Goal: Find contact information: Find contact information

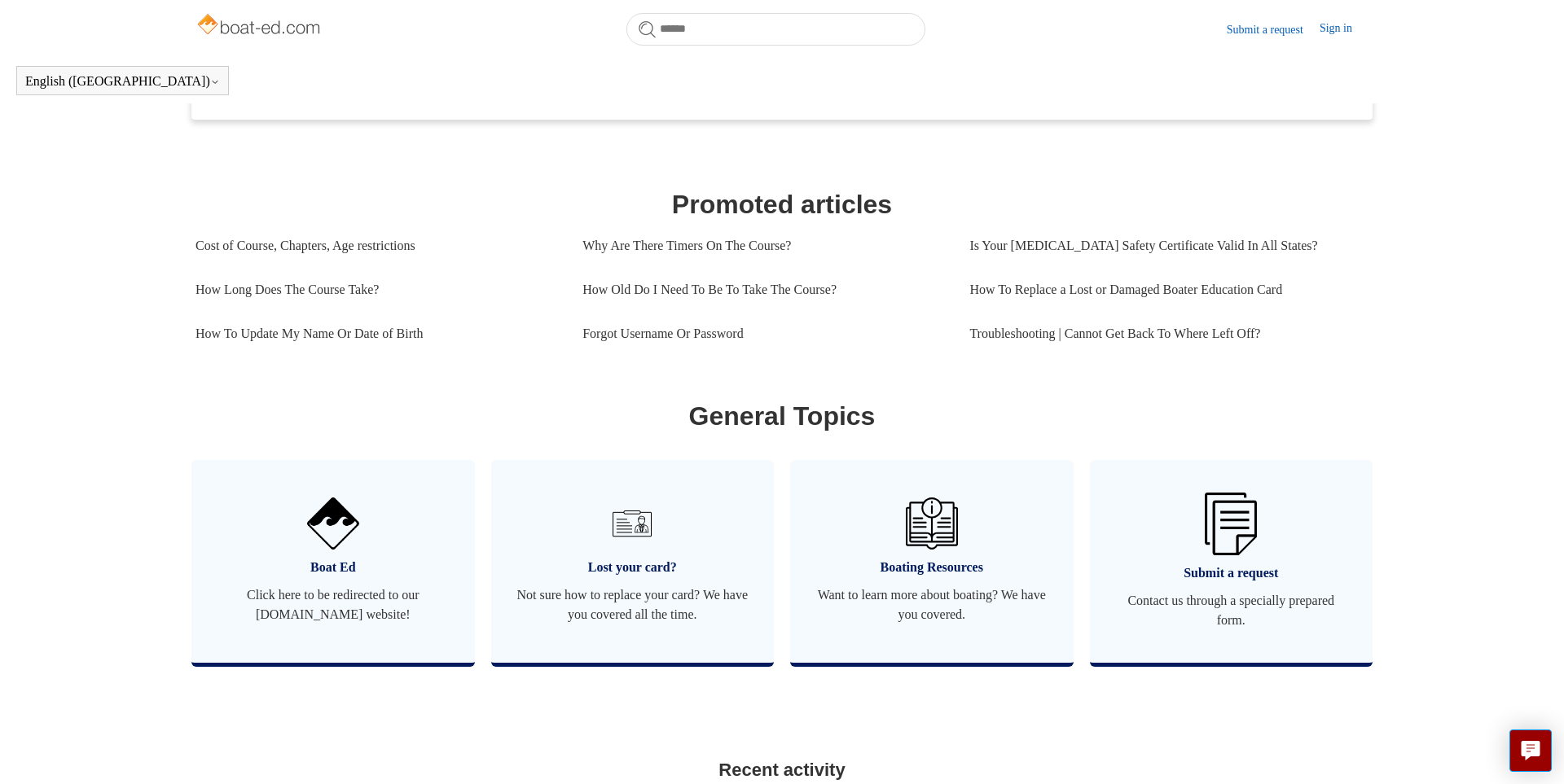
scroll to position [606, 0]
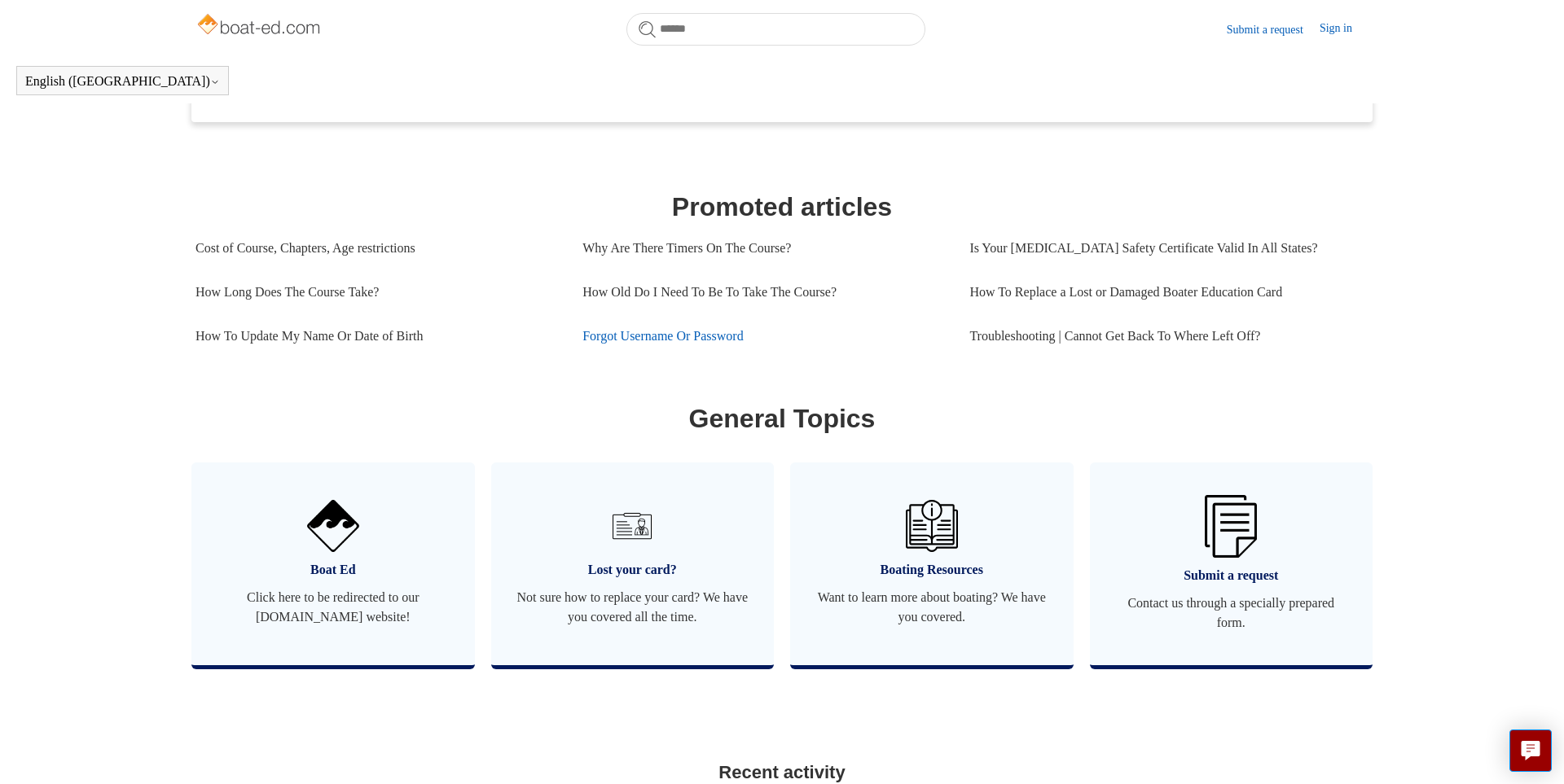
click at [626, 353] on link "Forgot Username Or Password" at bounding box center [763, 336] width 363 height 44
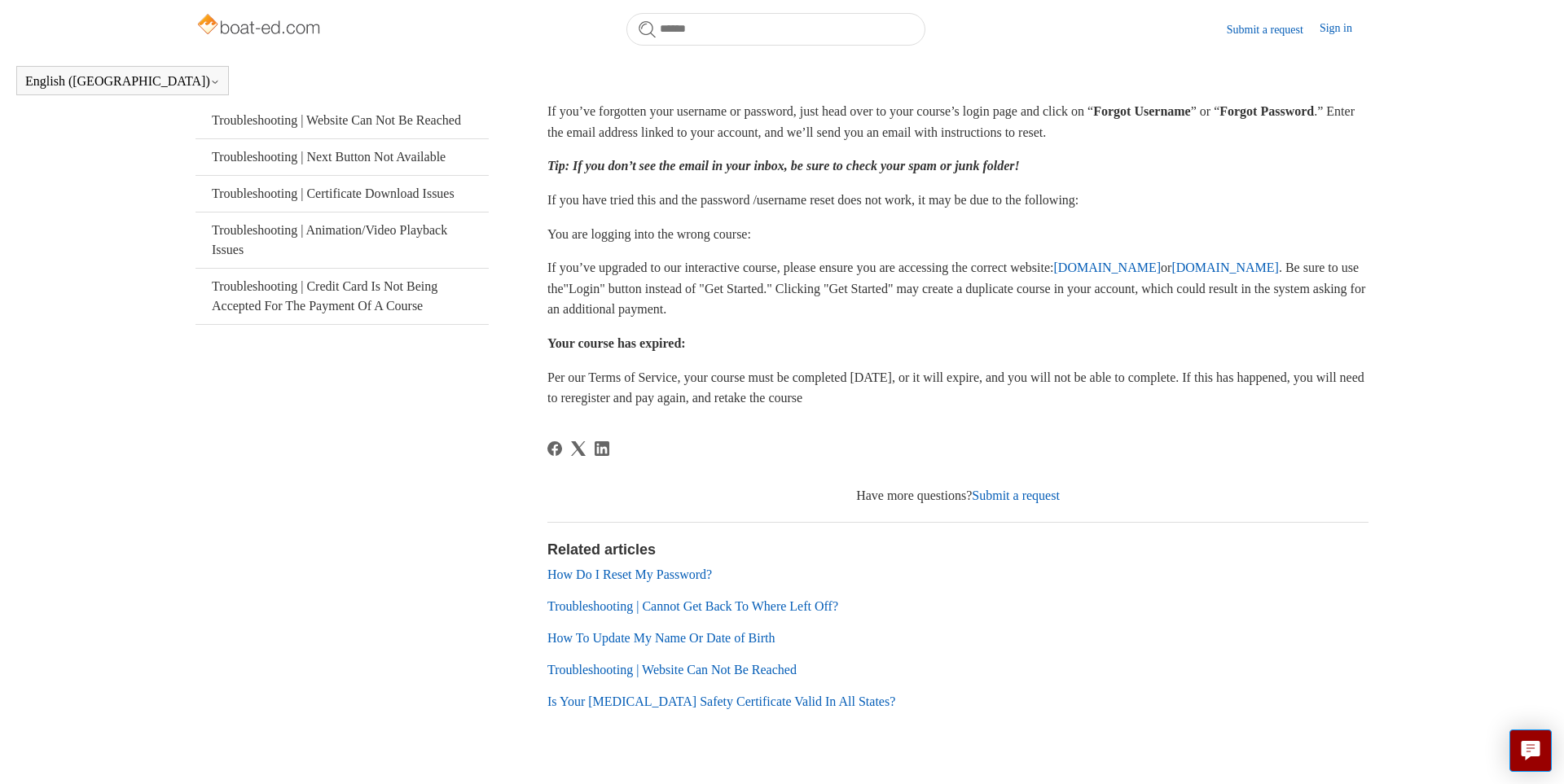
scroll to position [349, 0]
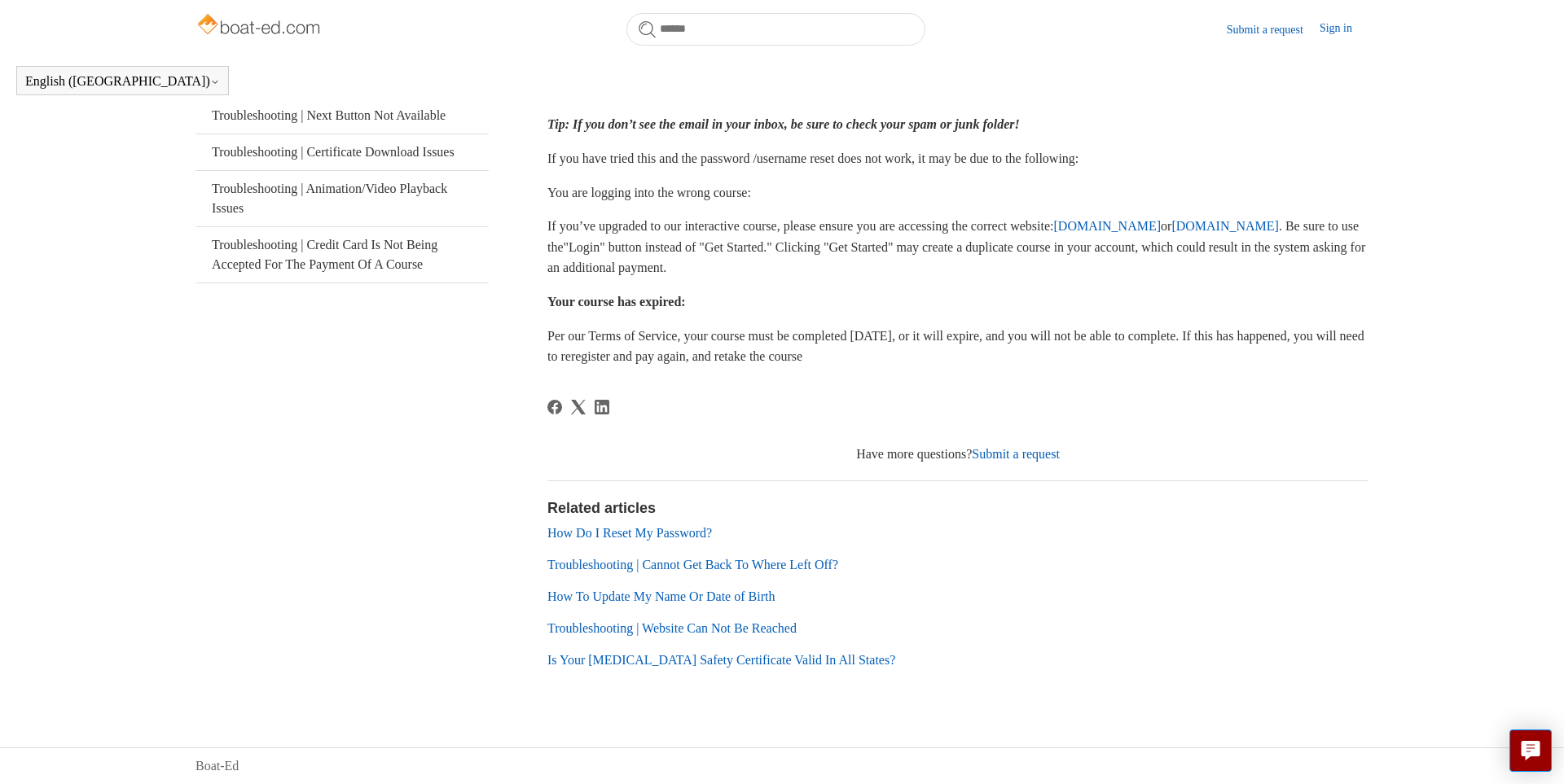
click at [990, 454] on link "Submit a request" at bounding box center [1016, 454] width 88 height 14
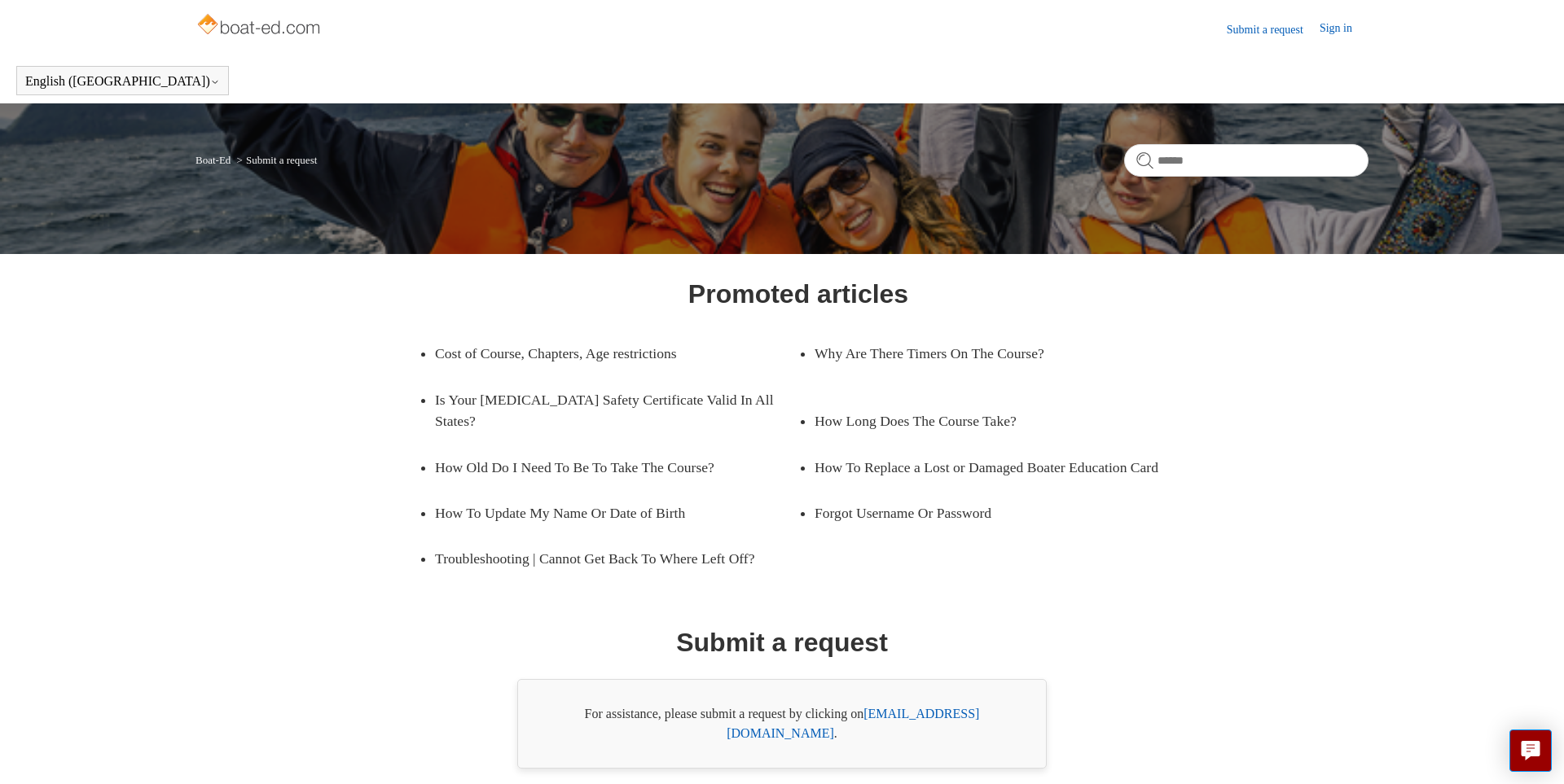
scroll to position [50, 0]
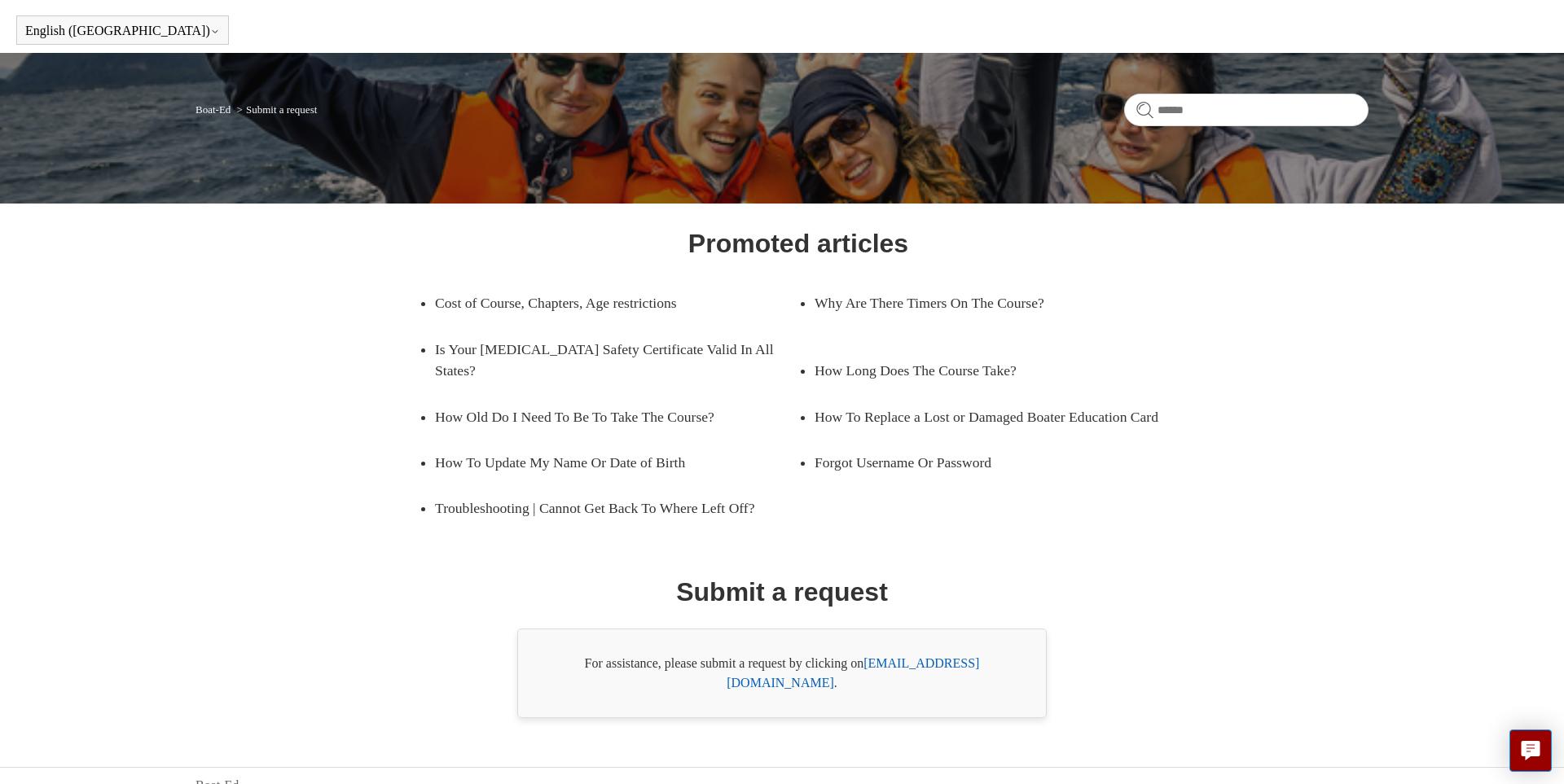
click at [927, 662] on link "[EMAIL_ADDRESS][DOMAIN_NAME]" at bounding box center [852, 673] width 252 height 33
click at [913, 664] on link "[EMAIL_ADDRESS][DOMAIN_NAME]" at bounding box center [852, 673] width 252 height 33
drag, startPoint x: 867, startPoint y: 662, endPoint x: 1007, endPoint y: 657, distance: 140.1
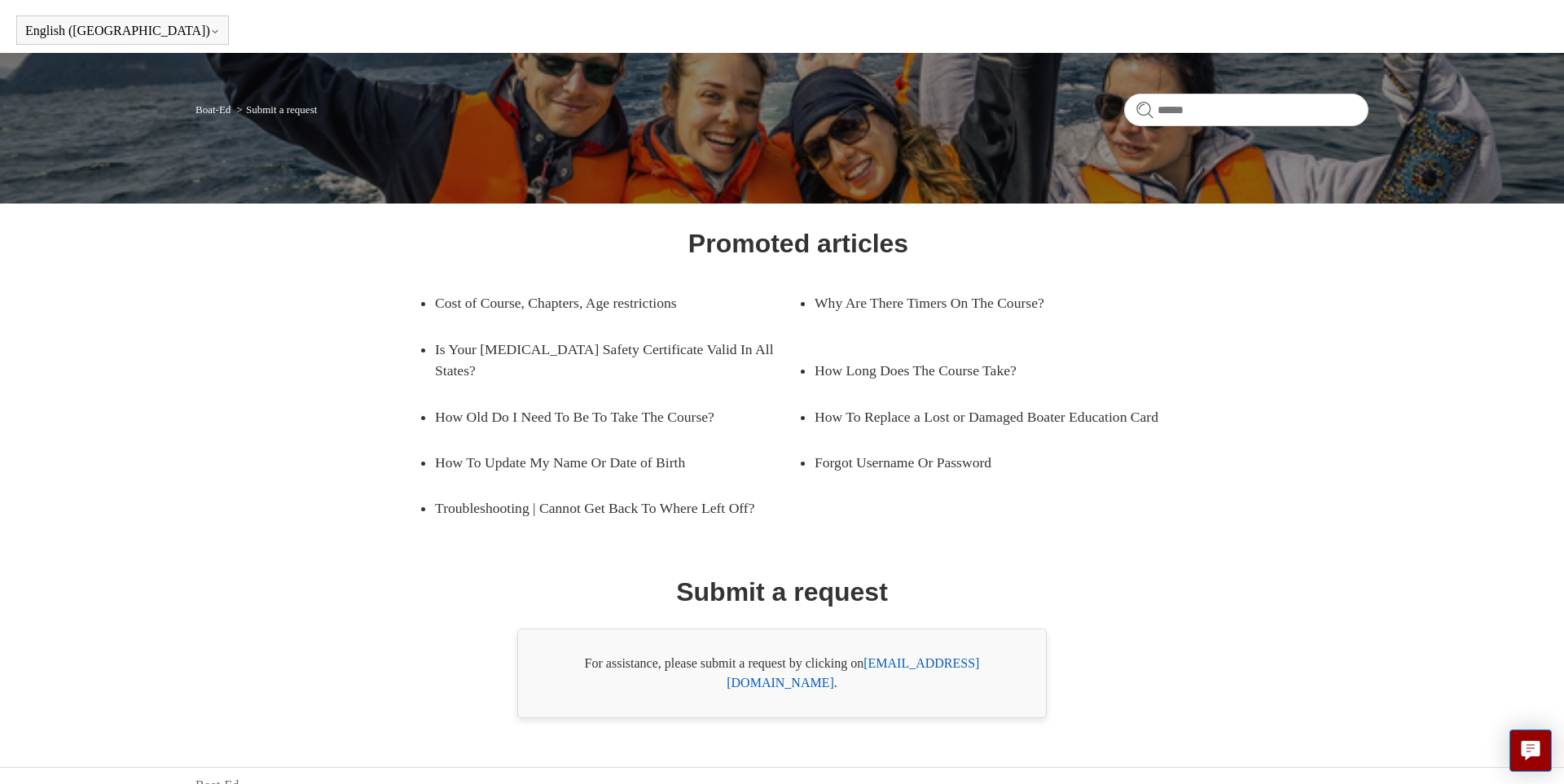
click at [1003, 655] on div "For assistance, please submit a request by clicking on support@boat-ed.com ." at bounding box center [782, 674] width 529 height 89
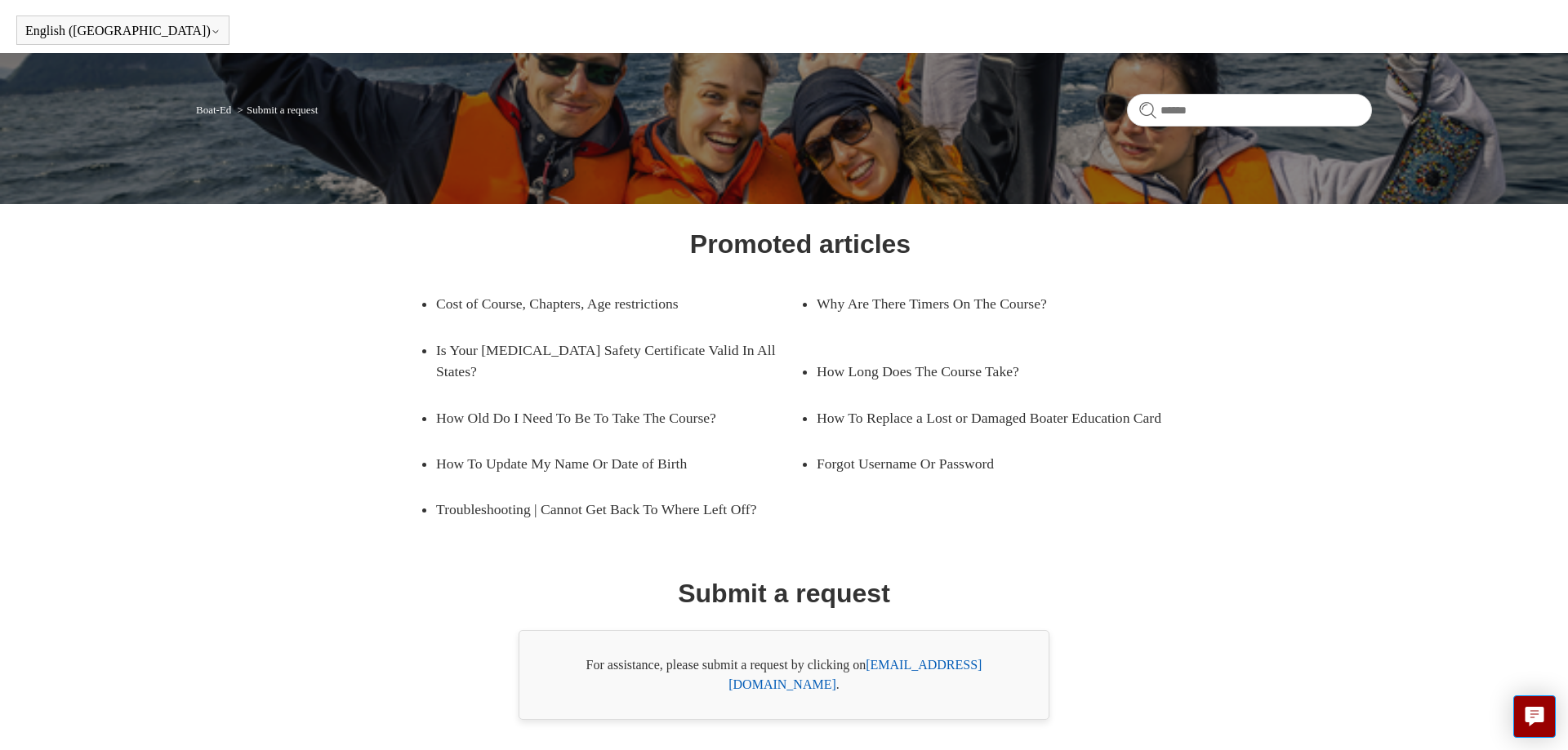
copy div "support@boat-ed.com ."
